Goal: Task Accomplishment & Management: Manage account settings

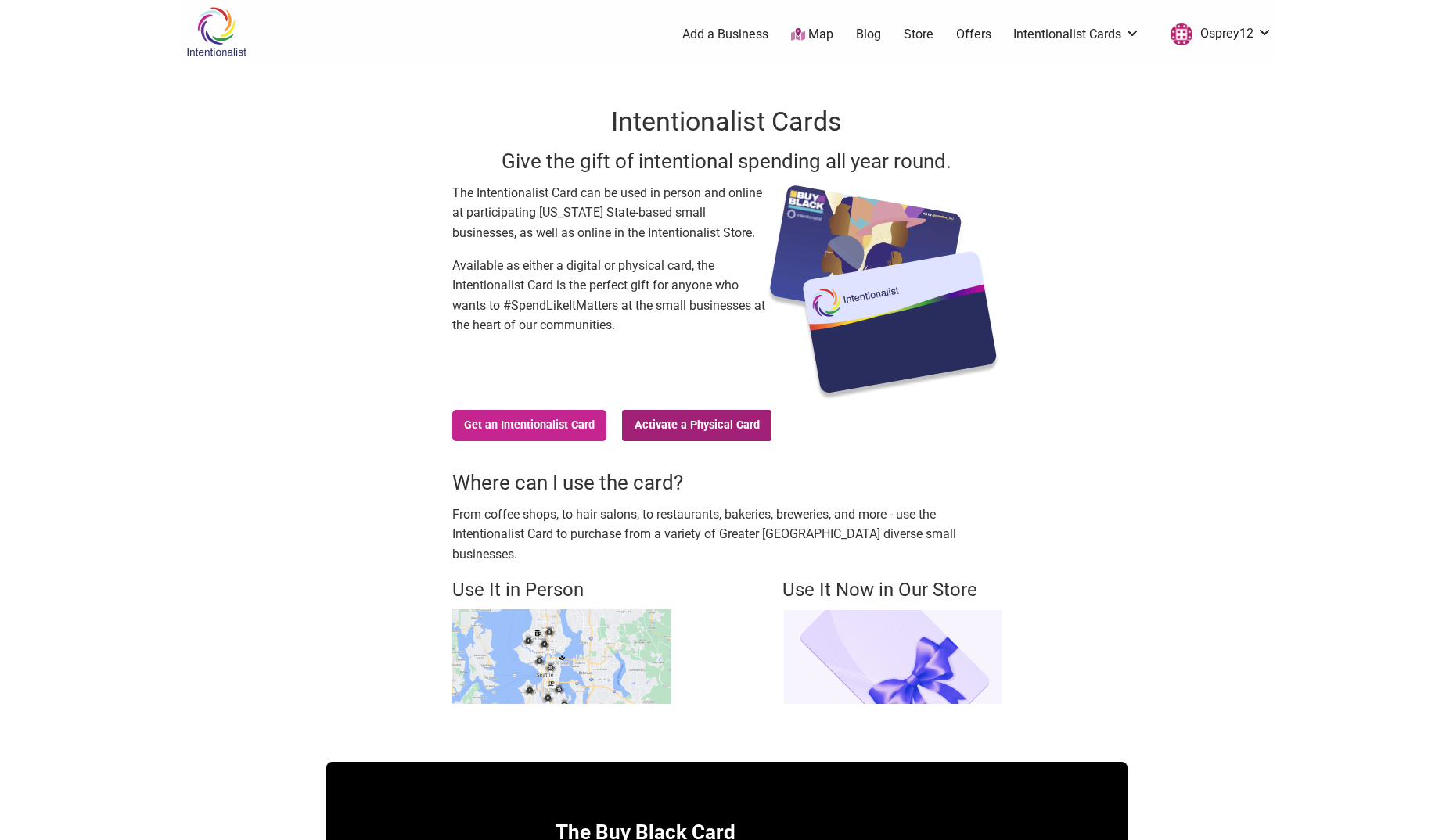
click at [714, 435] on link "Activate a Physical Card" at bounding box center [697, 425] width 150 height 31
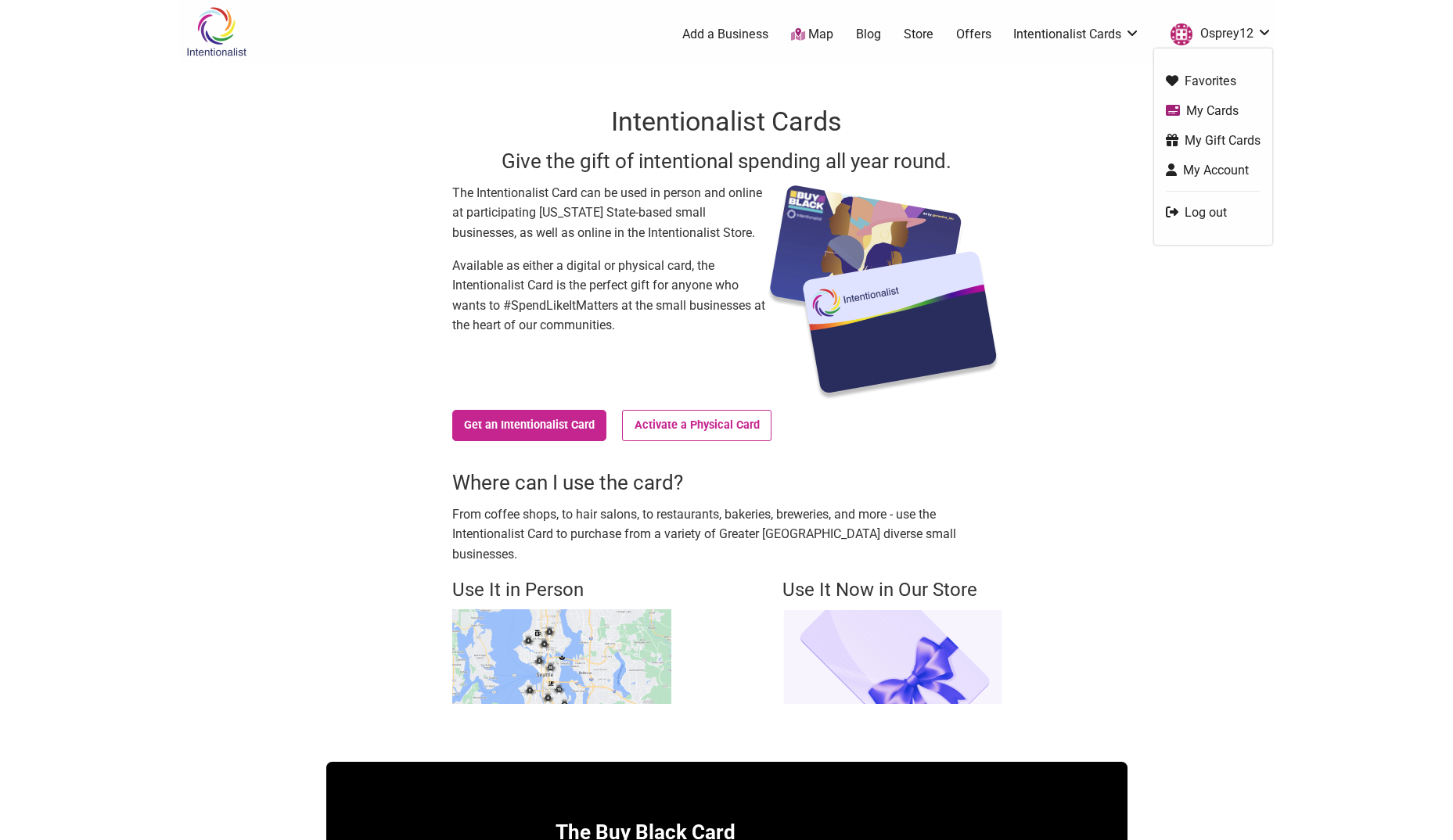
click at [1232, 110] on link "My Cards" at bounding box center [1214, 111] width 95 height 18
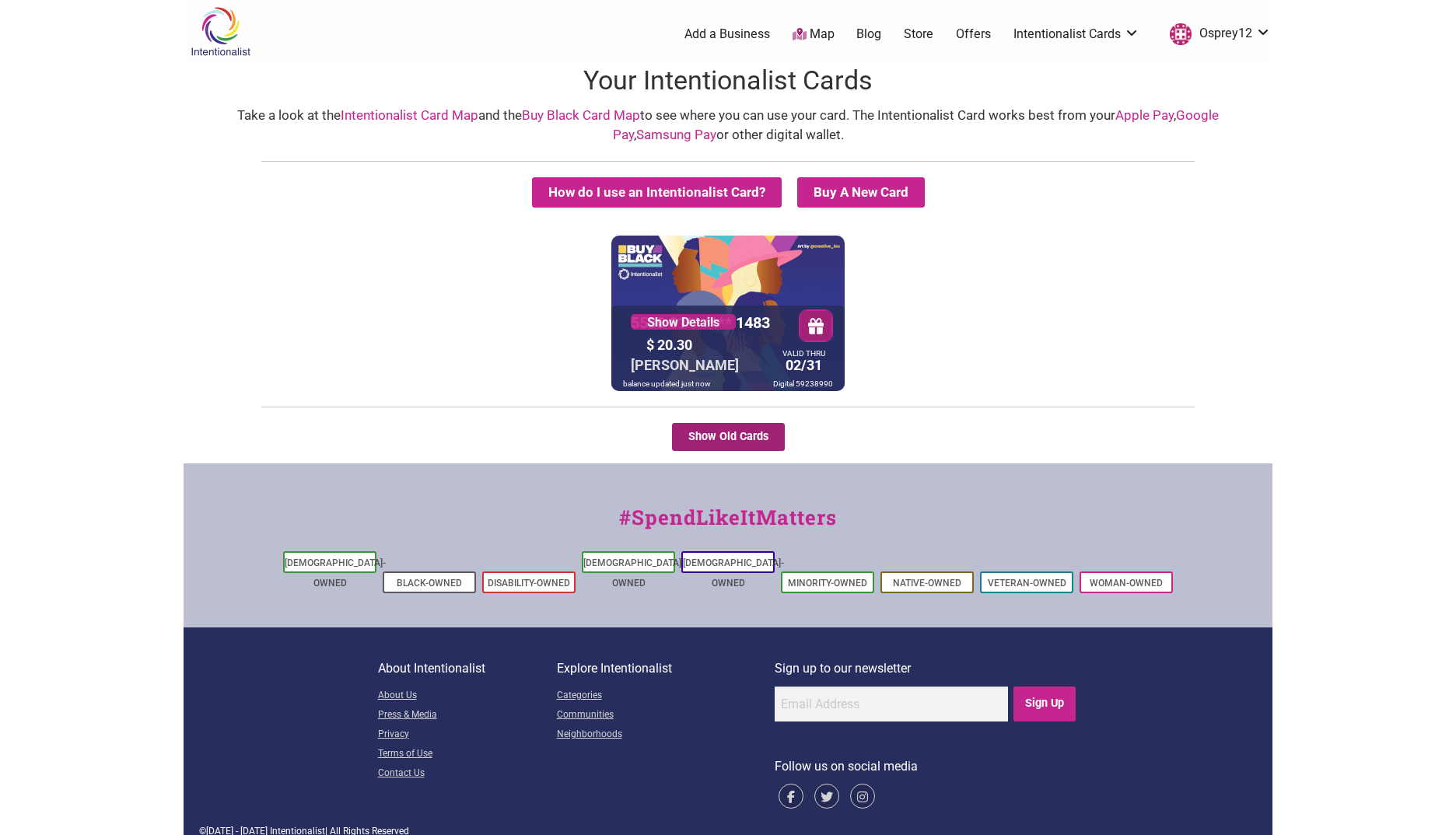
click at [729, 436] on button "Show Old Cards" at bounding box center [728, 436] width 113 height 28
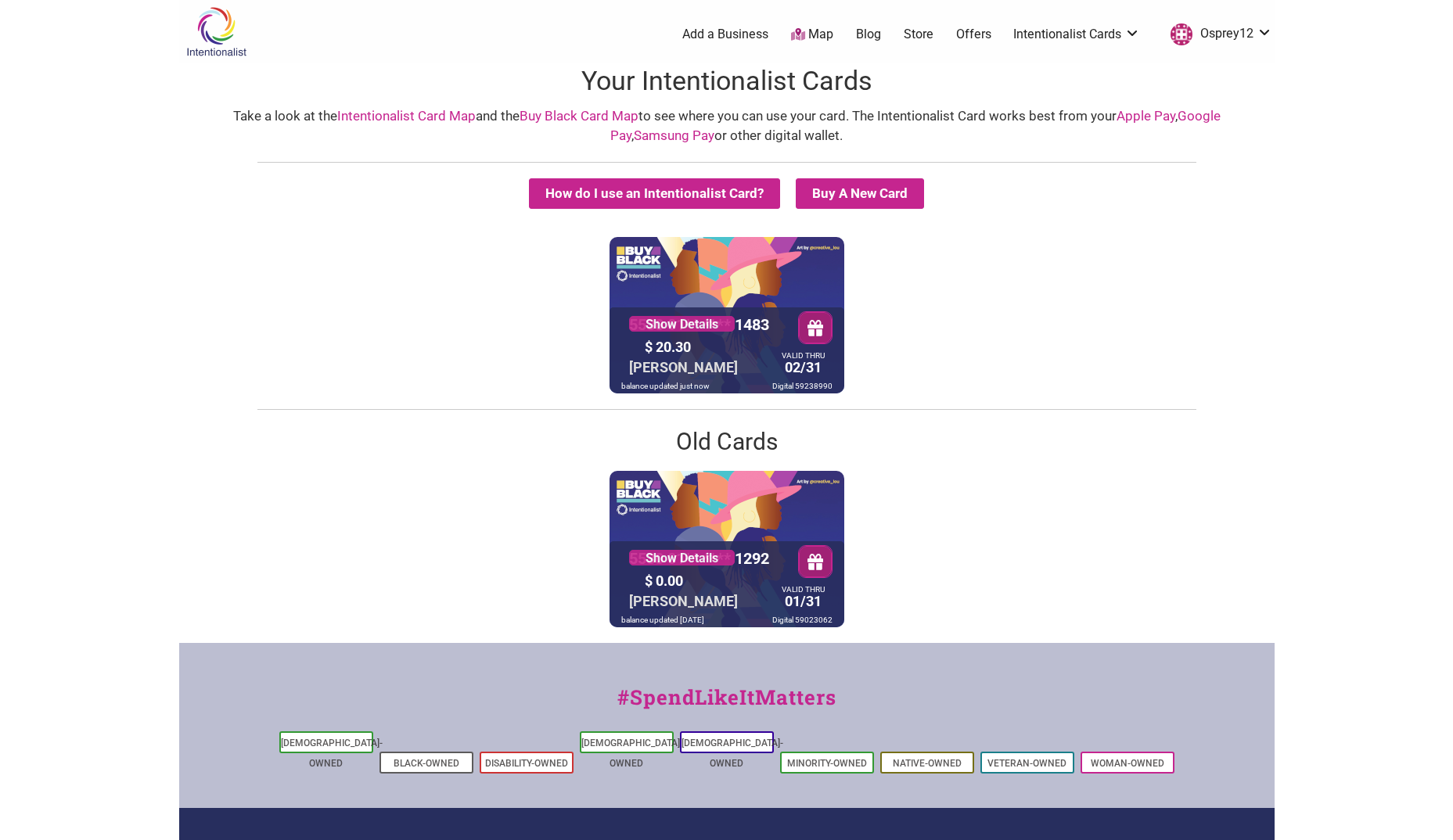
click at [671, 133] on link "Samsung Pay" at bounding box center [673, 136] width 80 height 16
click at [659, 194] on button "How do I use an Intentionalist Card?" at bounding box center [654, 193] width 252 height 30
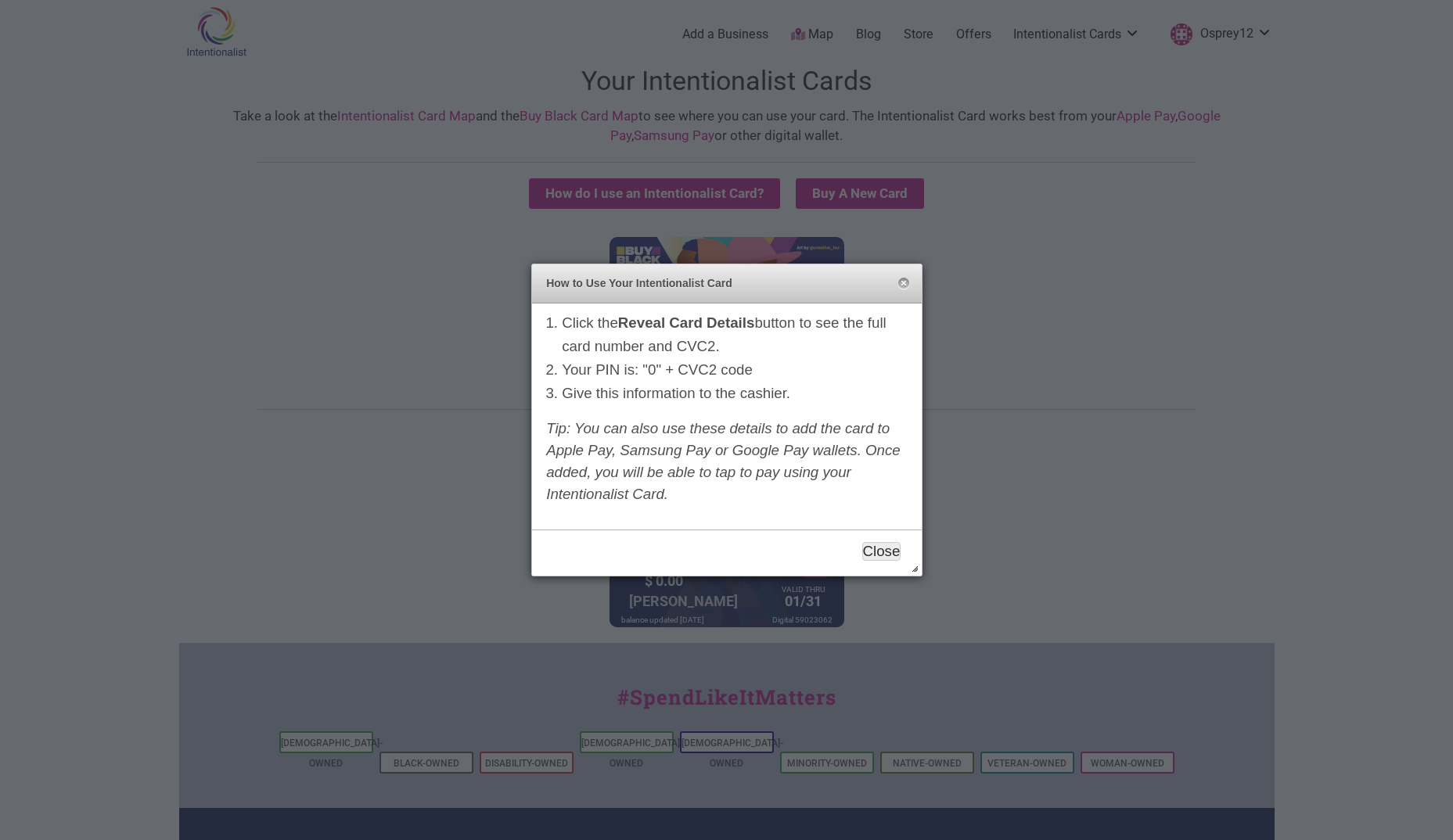
click at [869, 557] on button "Close" at bounding box center [881, 551] width 39 height 19
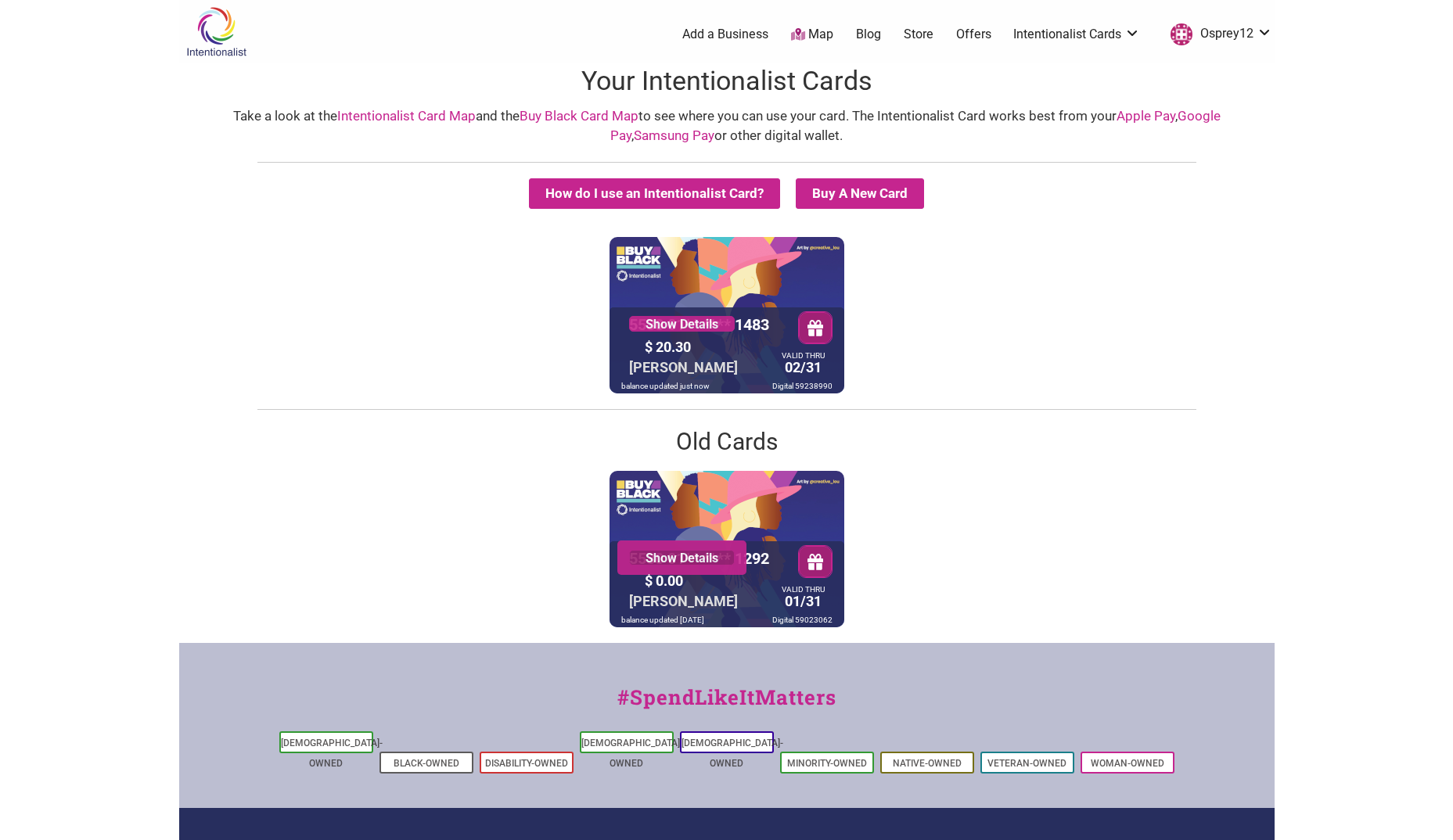
click at [691, 555] on link "Show Details" at bounding box center [682, 557] width 105 height 16
